Goal: Task Accomplishment & Management: Manage account settings

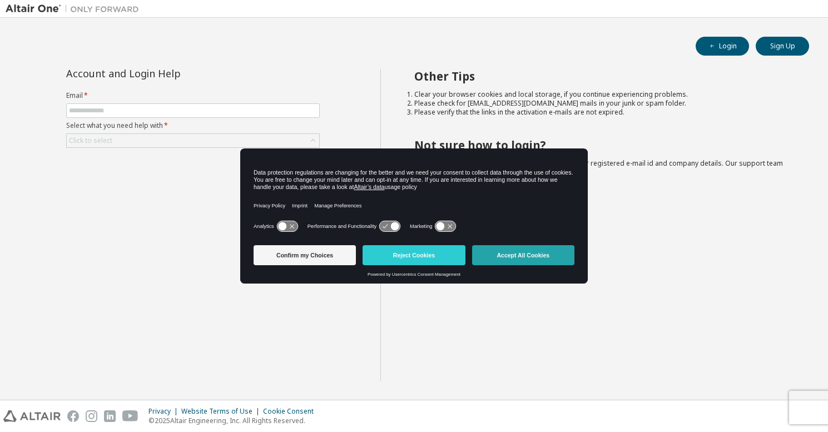
click at [553, 254] on button "Accept All Cookies" at bounding box center [523, 255] width 102 height 20
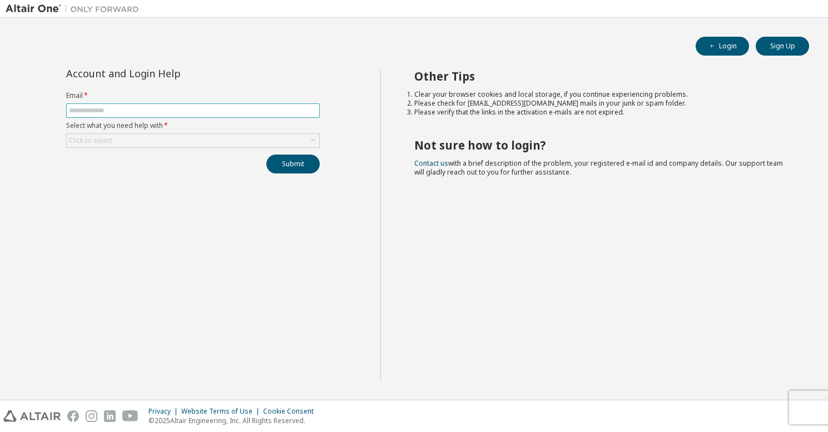
click at [134, 112] on input "text" at bounding box center [193, 110] width 248 height 9
type input "**********"
click at [129, 138] on div "Click to select" at bounding box center [193, 140] width 253 height 13
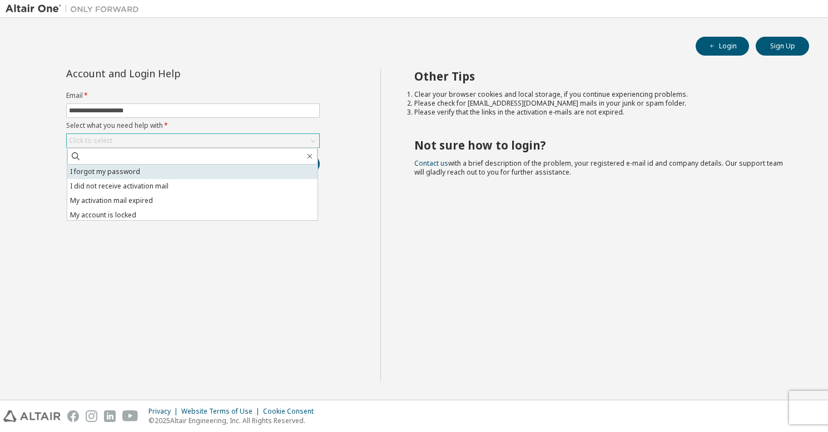
click at [127, 173] on li "I forgot my password" at bounding box center [192, 172] width 250 height 14
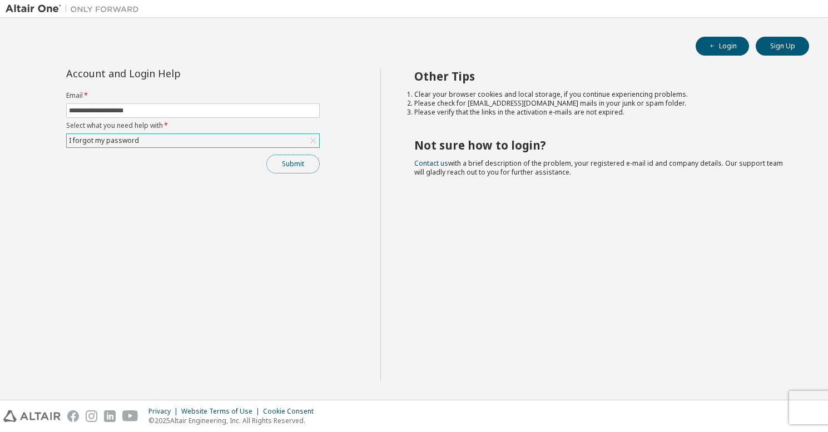
click at [303, 164] on button "Submit" at bounding box center [292, 164] width 53 height 19
click at [385, 322] on div "Other Tips Clear your browser cookies and local storage, if you continue experi…" at bounding box center [601, 225] width 442 height 312
